Goal: Task Accomplishment & Management: Use online tool/utility

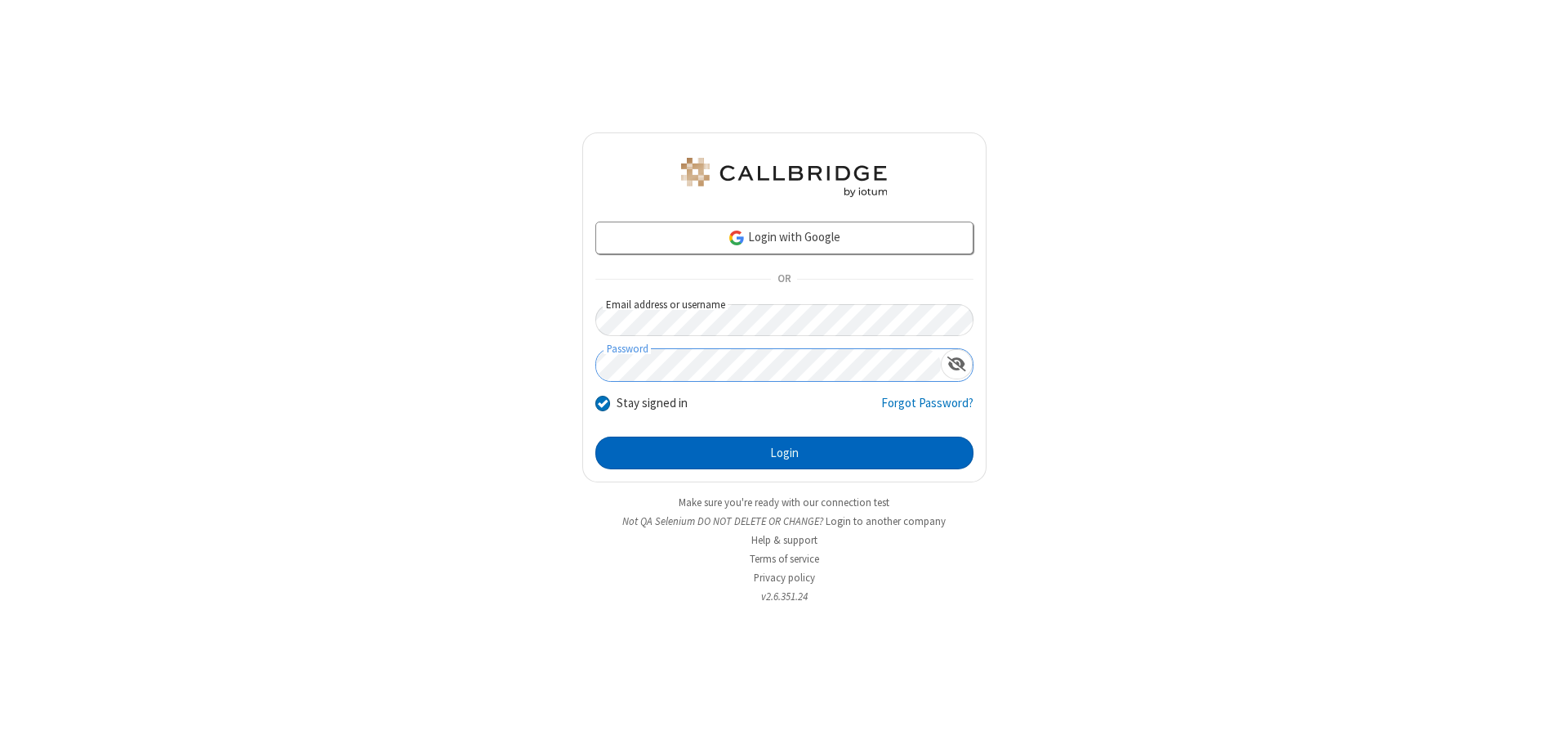
click at [784, 452] on button "Login" at bounding box center [784, 452] width 379 height 33
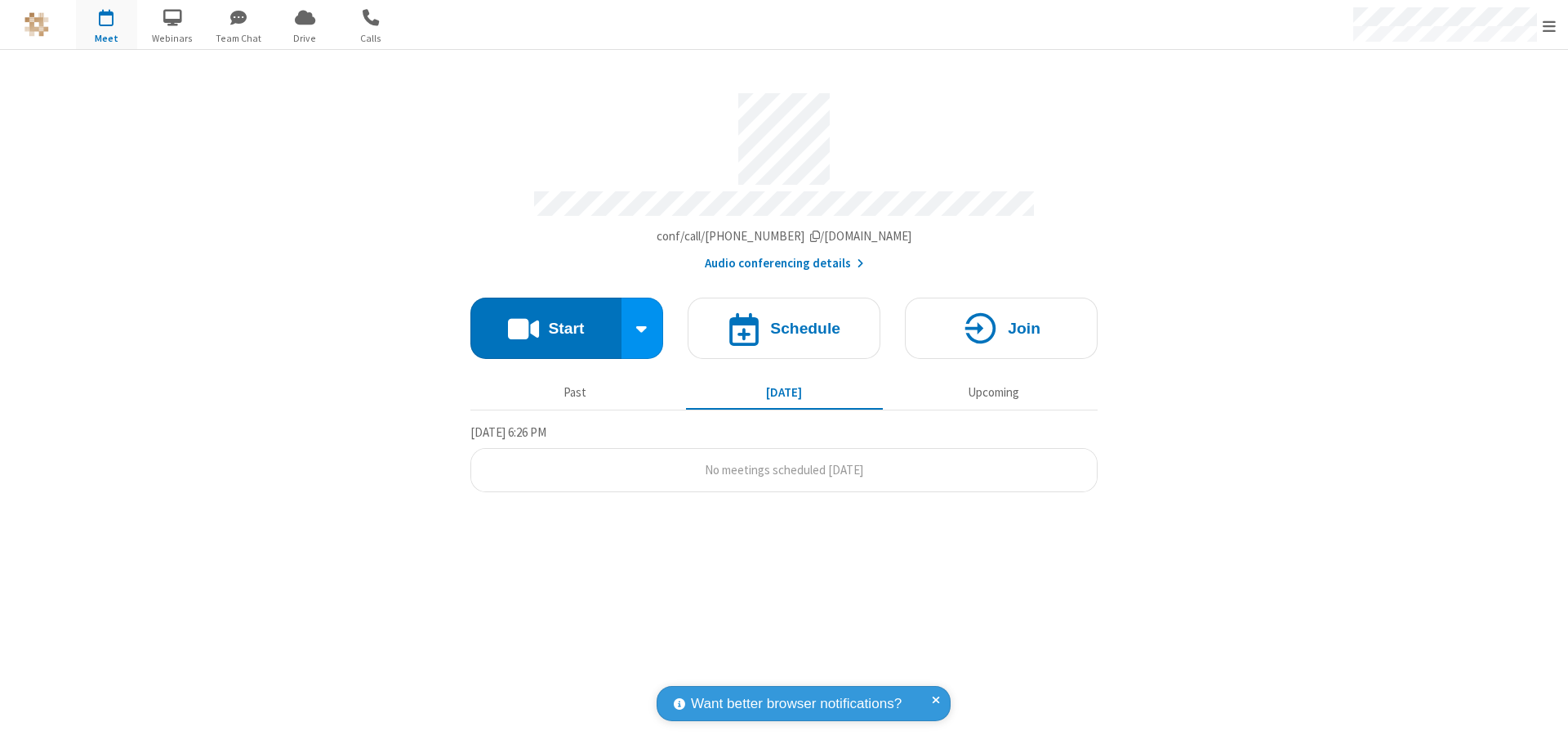
click at [546, 320] on button "Start" at bounding box center [546, 328] width 151 height 61
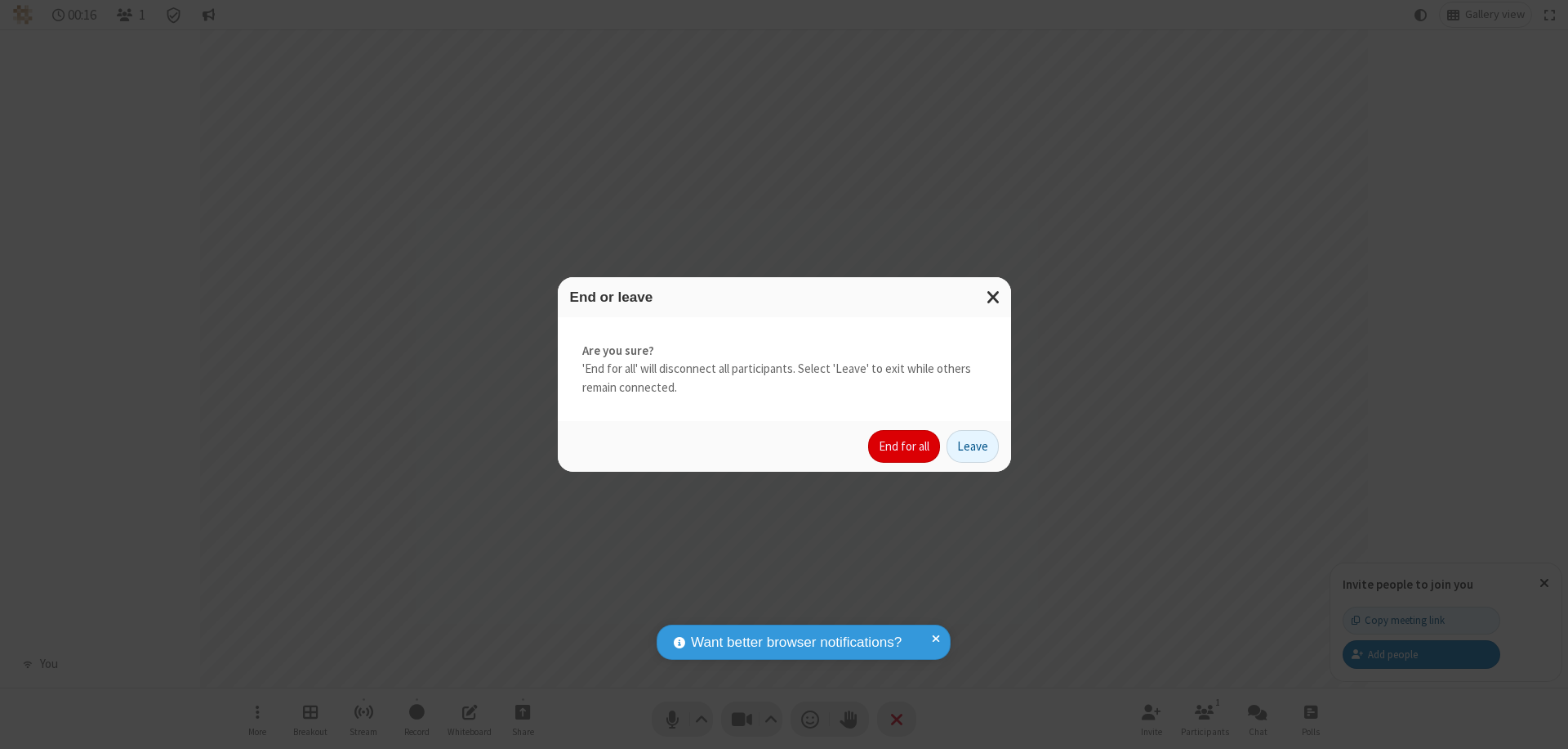
click at [905, 446] on button "End for all" at bounding box center [904, 446] width 72 height 33
